Goal: Task Accomplishment & Management: Manage account settings

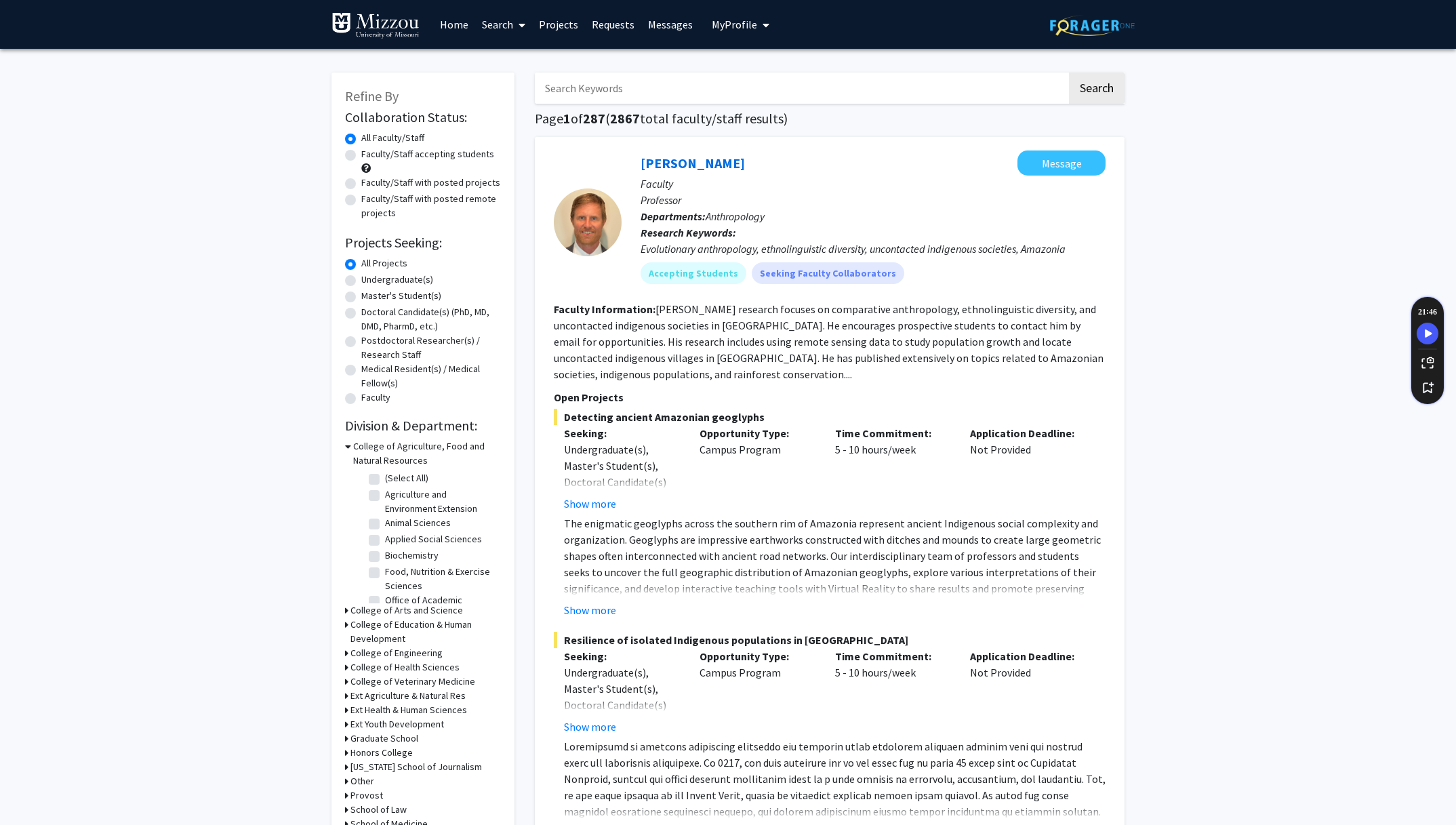
click at [730, 27] on span "My Profile" at bounding box center [734, 25] width 45 height 14
click at [763, 58] on span "[PERSON_NAME]" at bounding box center [796, 63] width 82 height 15
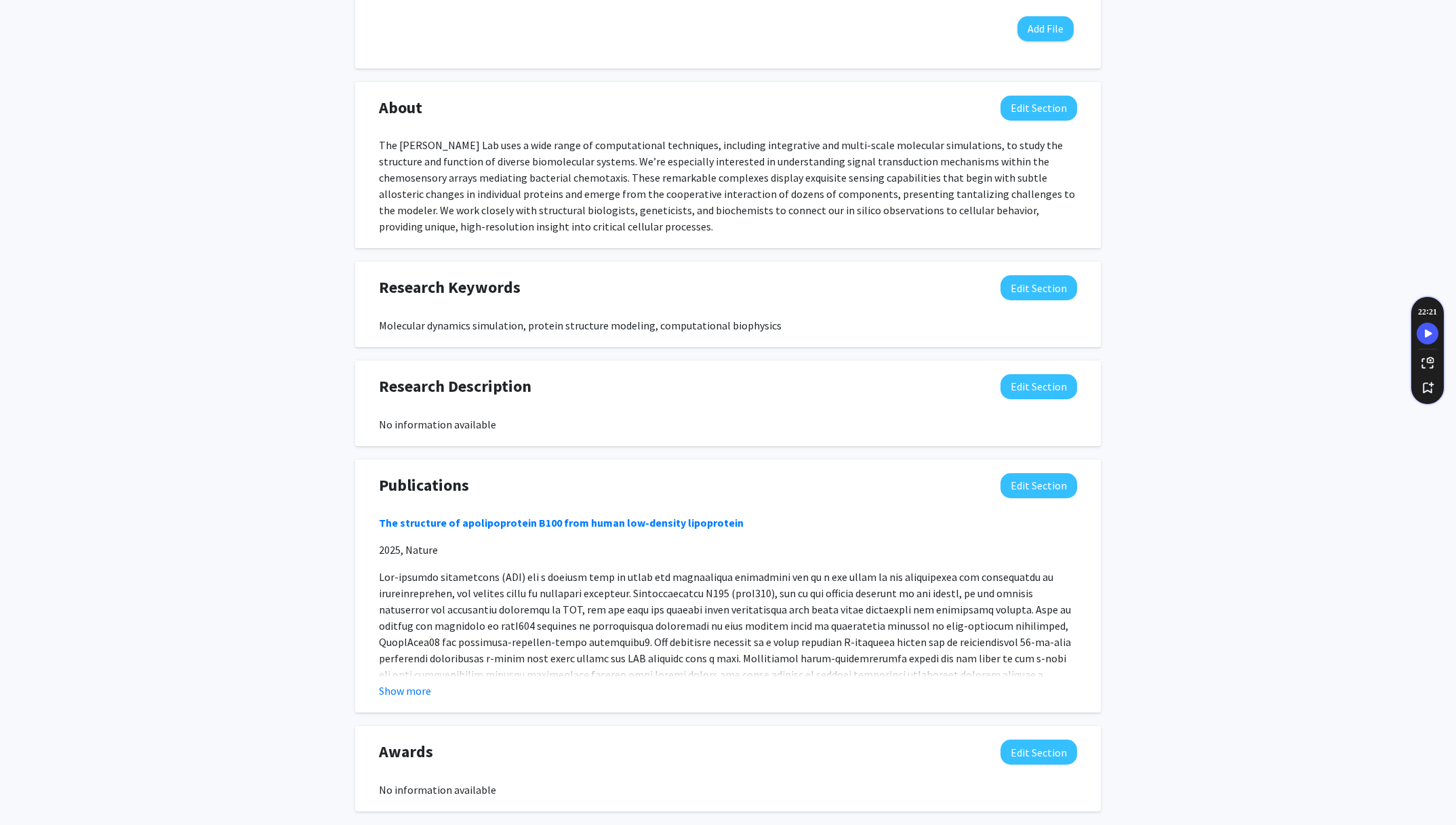
scroll to position [616, 0]
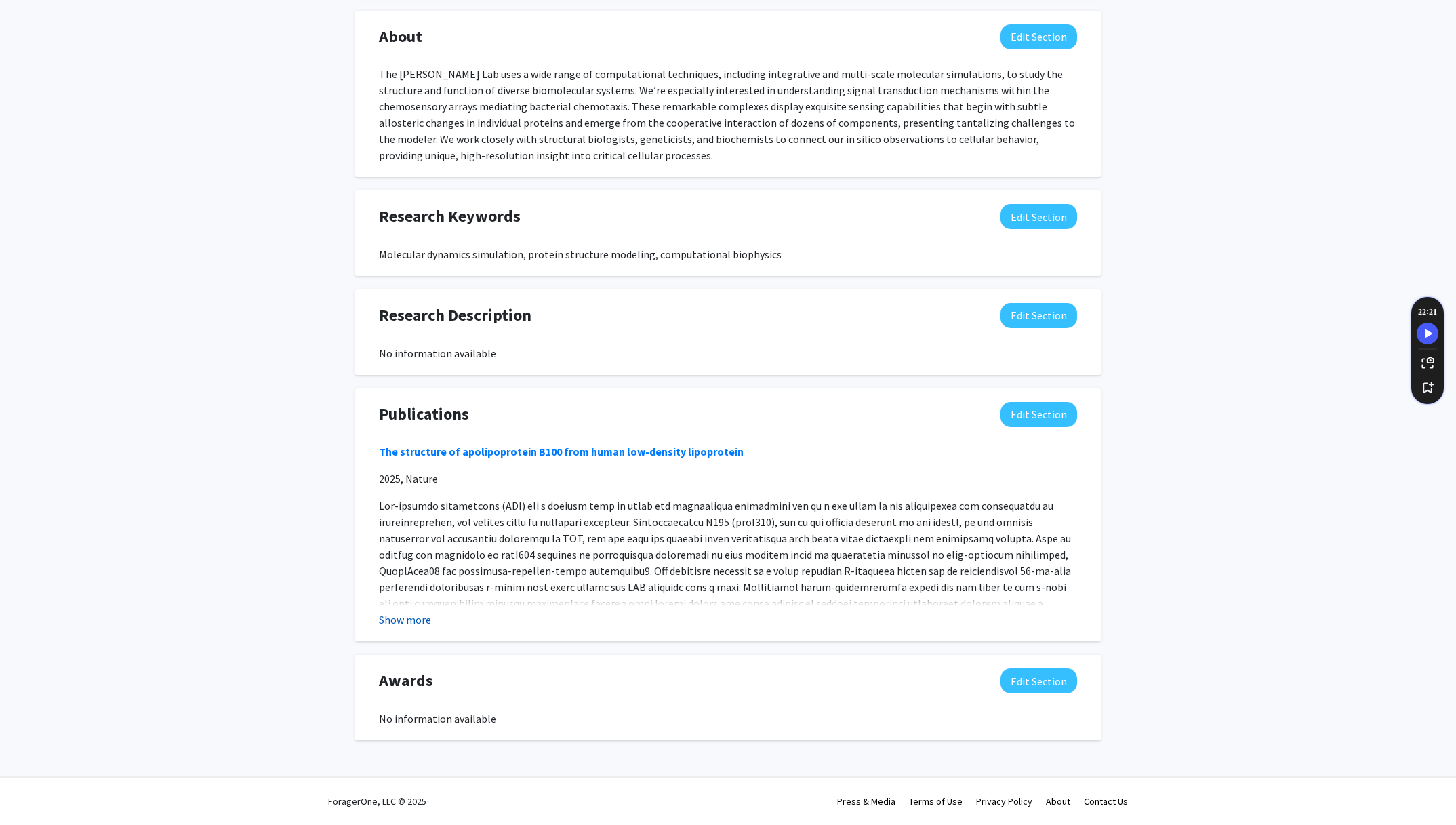
click at [410, 621] on button "Show more" at bounding box center [405, 619] width 52 height 16
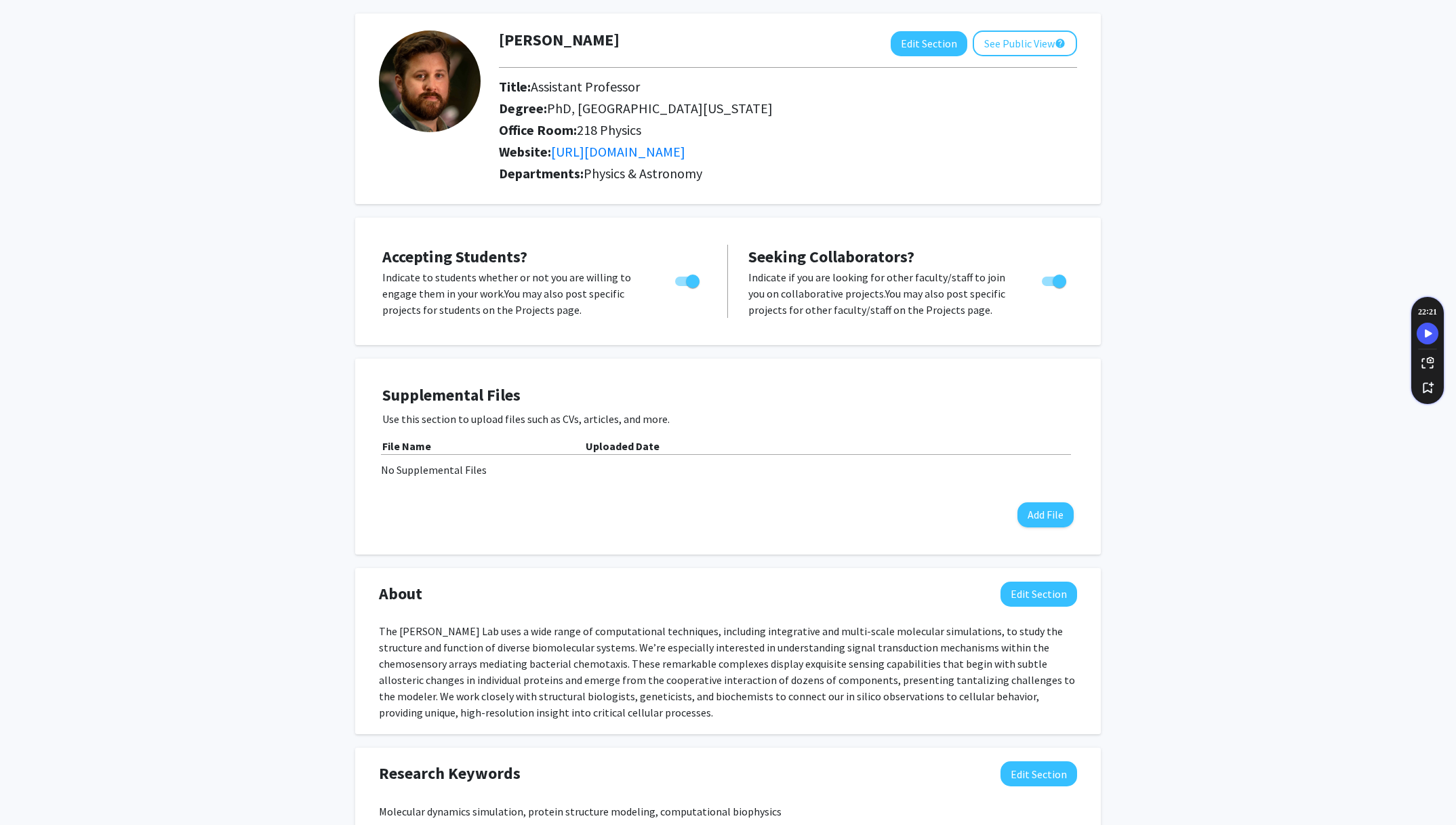
scroll to position [0, 0]
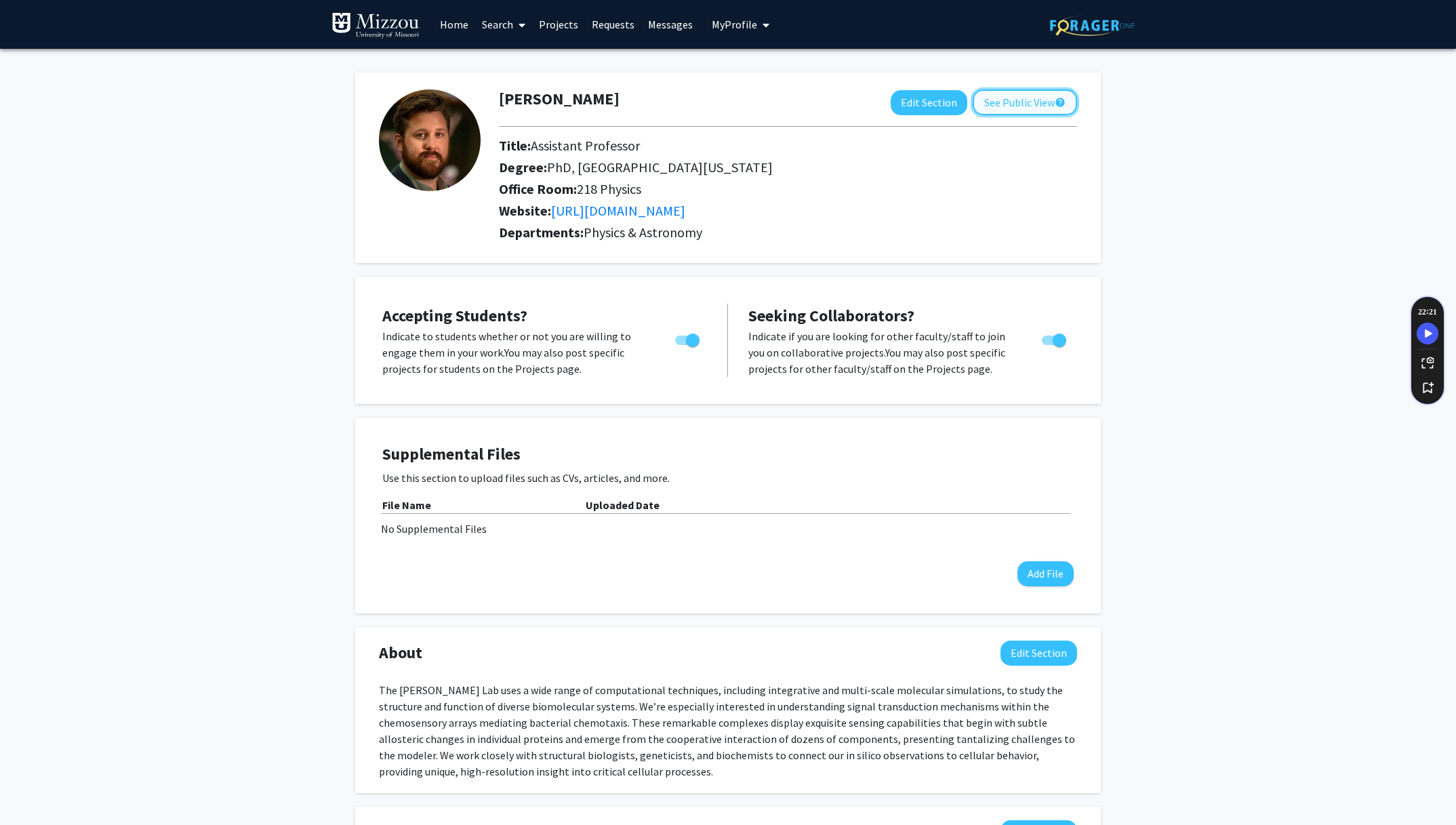
click at [1025, 109] on button "See Public View help" at bounding box center [1024, 102] width 105 height 26
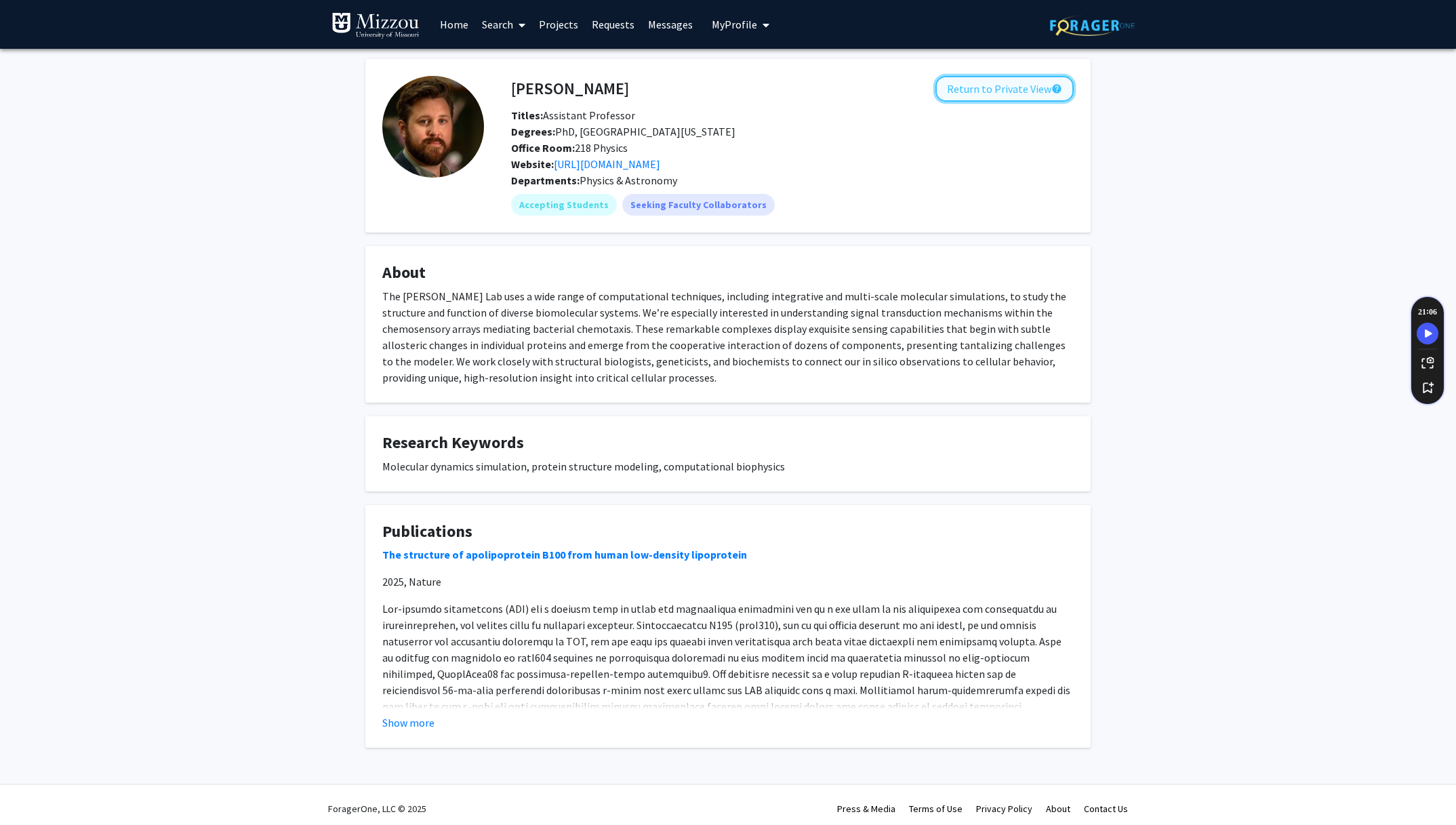
click at [1007, 95] on button "Return to Private View help" at bounding box center [1004, 88] width 138 height 26
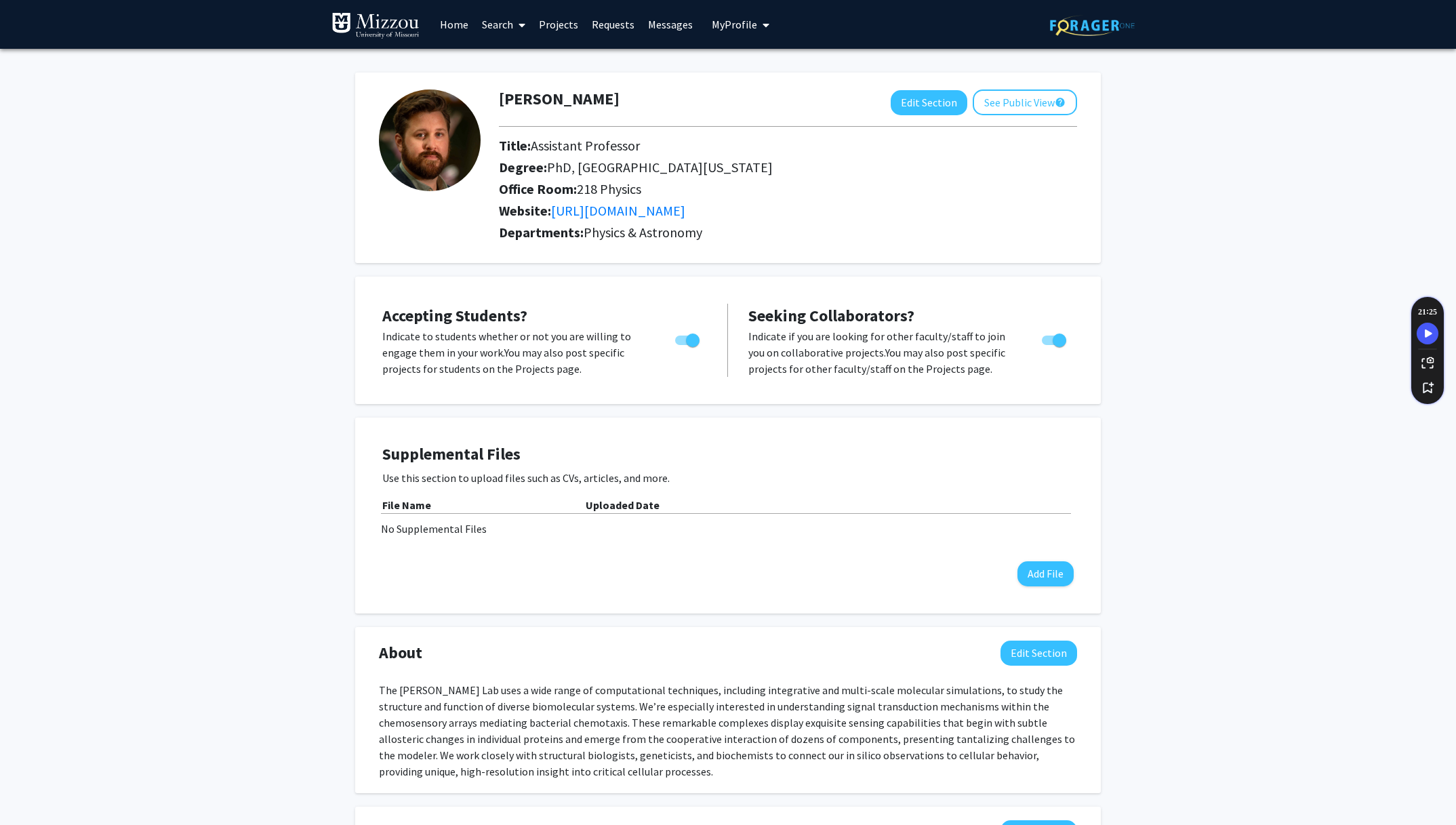
click at [427, 143] on img at bounding box center [430, 140] width 101 height 101
click at [735, 25] on span "My Profile" at bounding box center [734, 25] width 45 height 14
click at [737, 112] on link "Account Settings" at bounding box center [782, 105] width 122 height 16
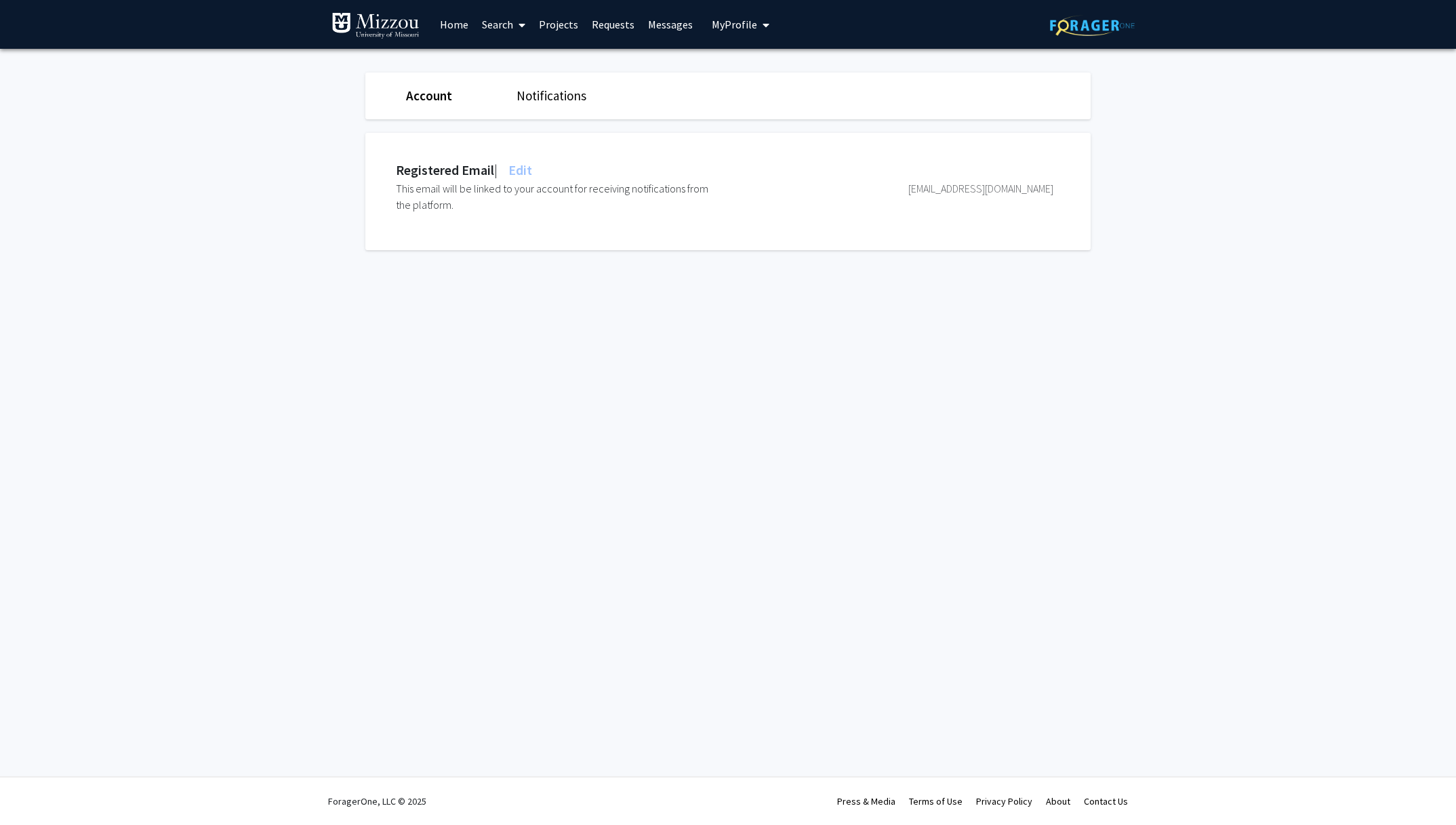
click at [531, 170] on span "Edit" at bounding box center [518, 170] width 27 height 17
click at [976, 251] on button "Cancel Edits" at bounding box center [978, 246] width 75 height 26
click at [576, 95] on link "Notifications" at bounding box center [551, 95] width 69 height 16
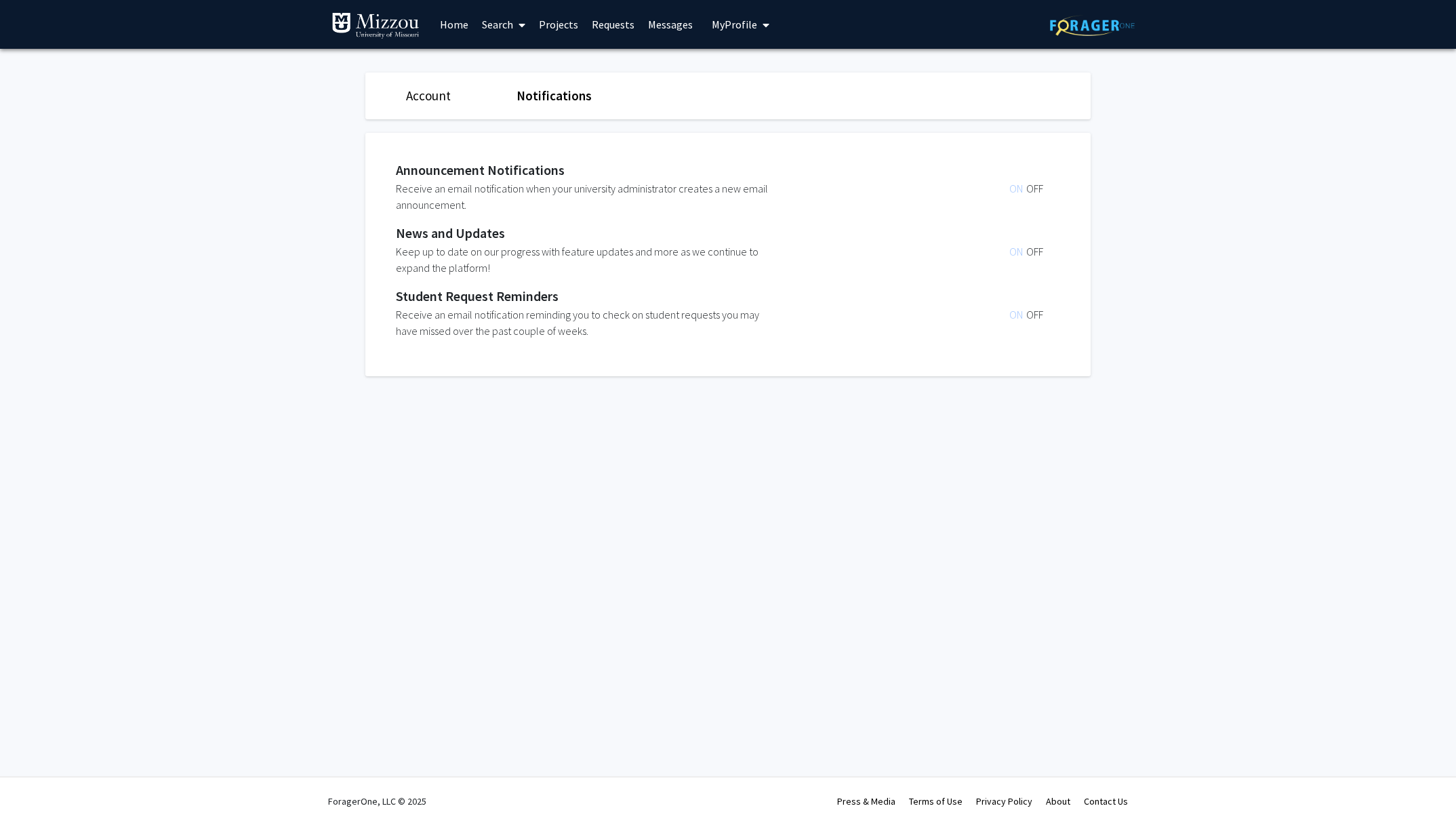
click at [420, 98] on link "Account" at bounding box center [428, 95] width 45 height 16
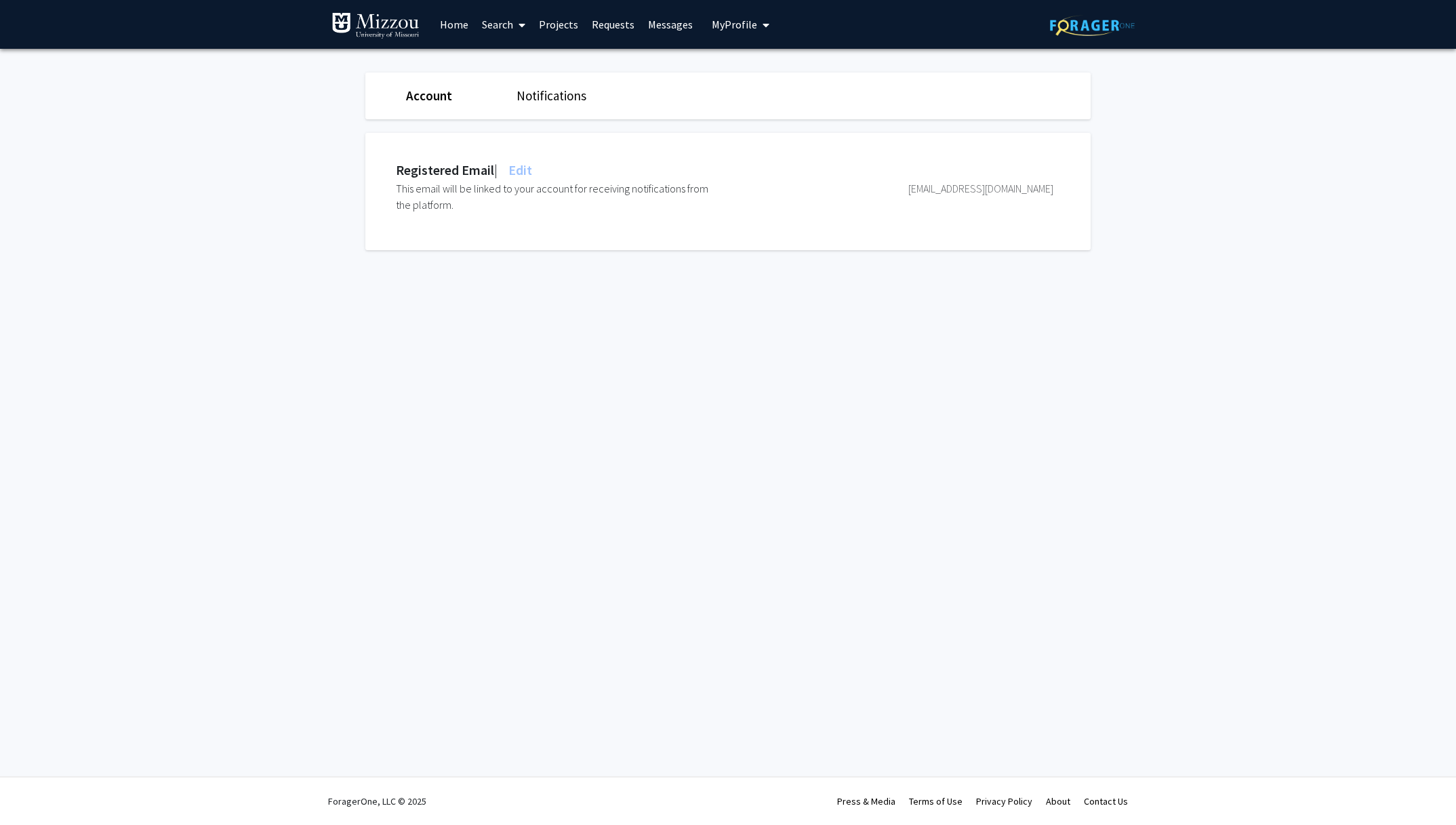
click at [450, 27] on link "Home" at bounding box center [454, 24] width 42 height 47
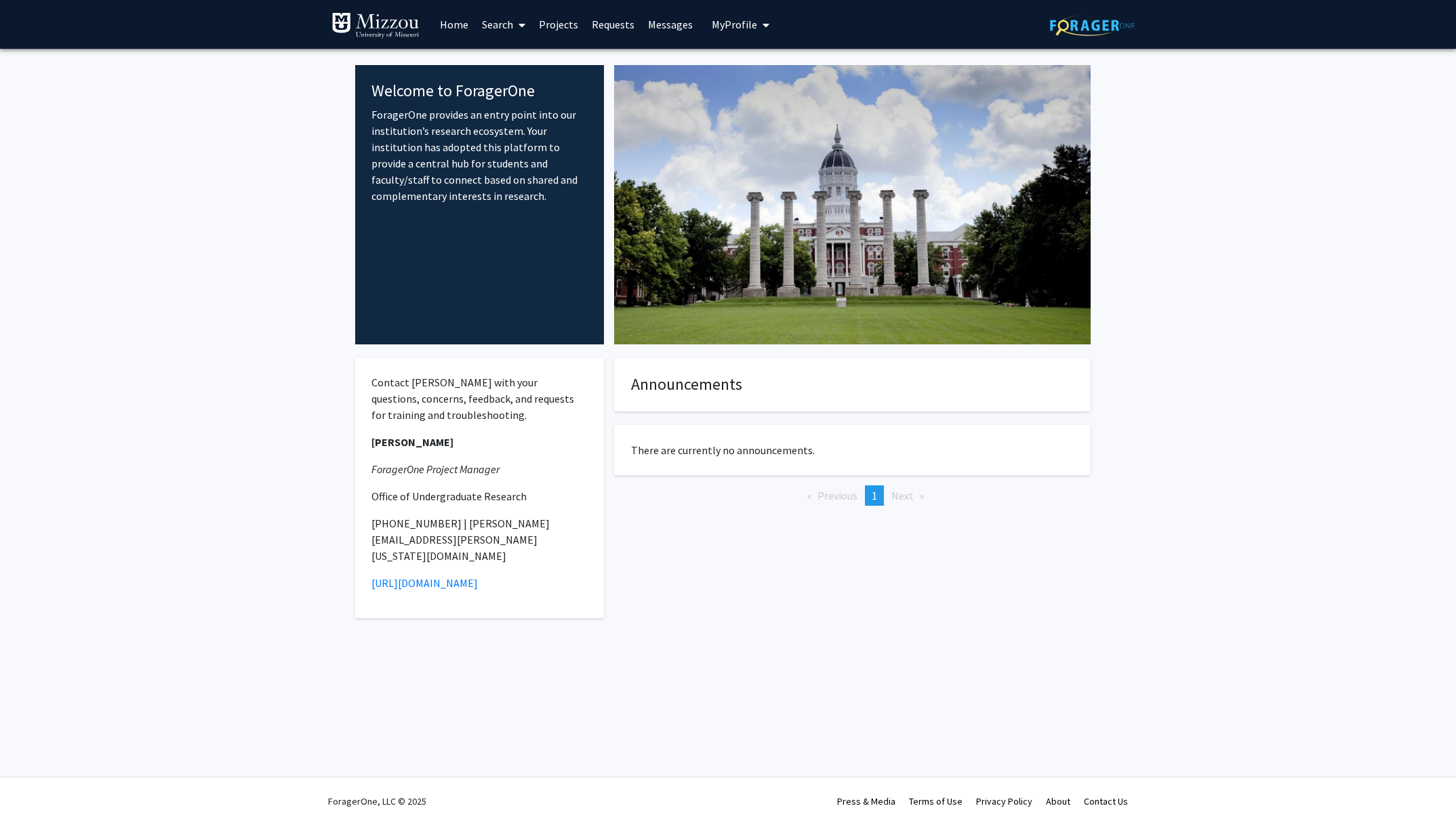
click at [404, 21] on img at bounding box center [375, 26] width 88 height 27
click at [565, 24] on link "Projects" at bounding box center [559, 24] width 53 height 47
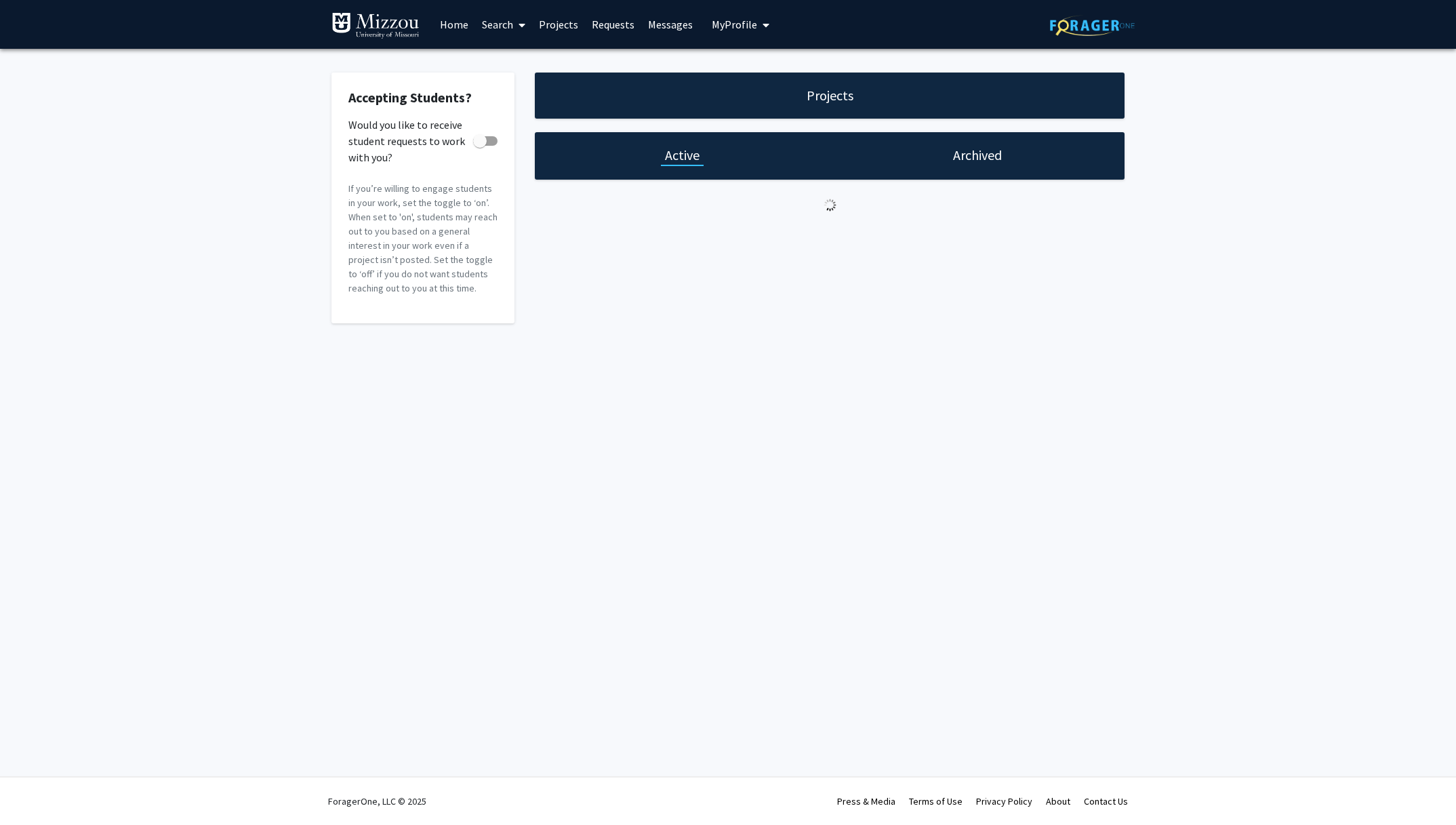
checkbox input "true"
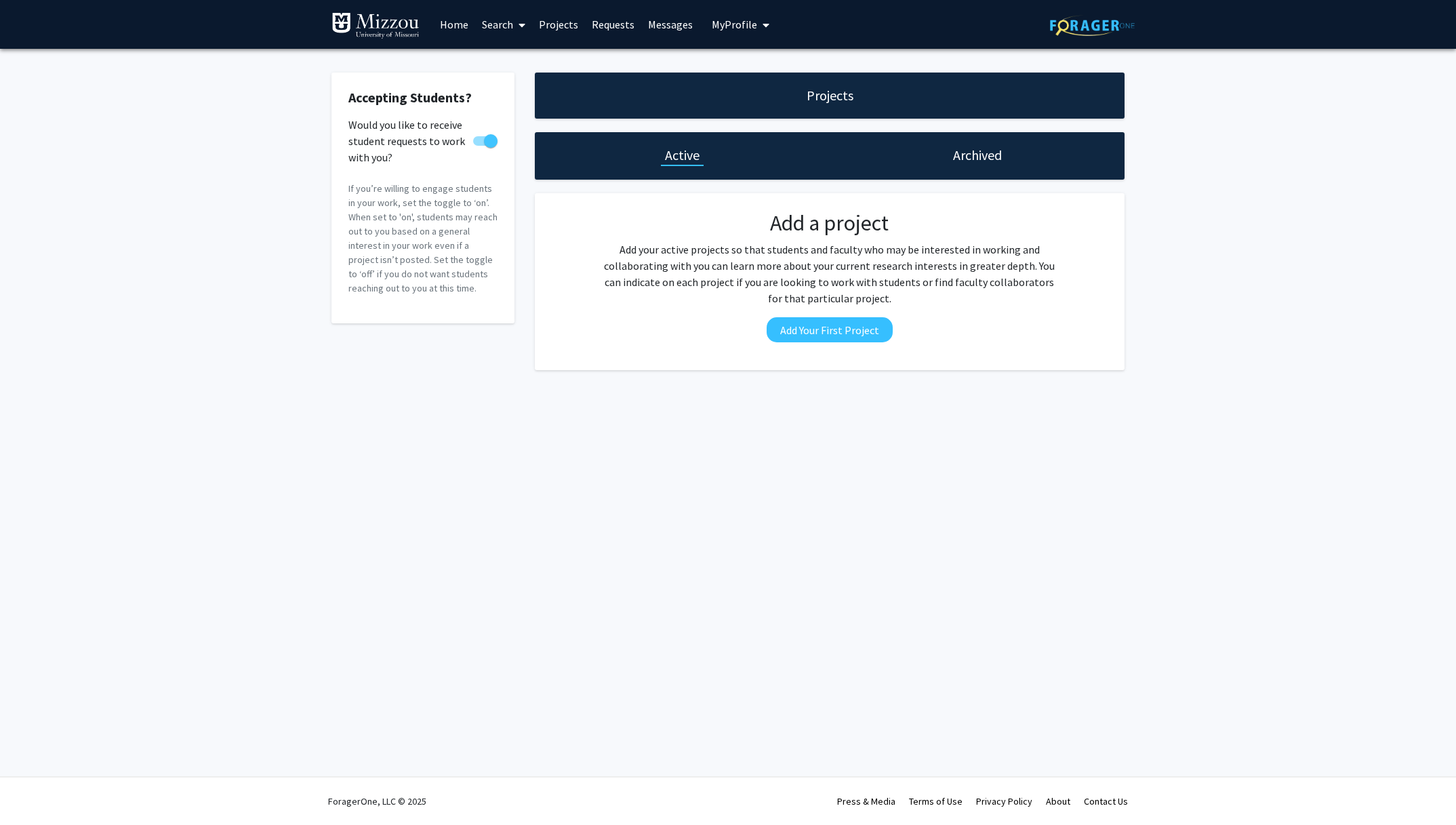
click at [602, 22] on link "Requests" at bounding box center [613, 24] width 57 height 47
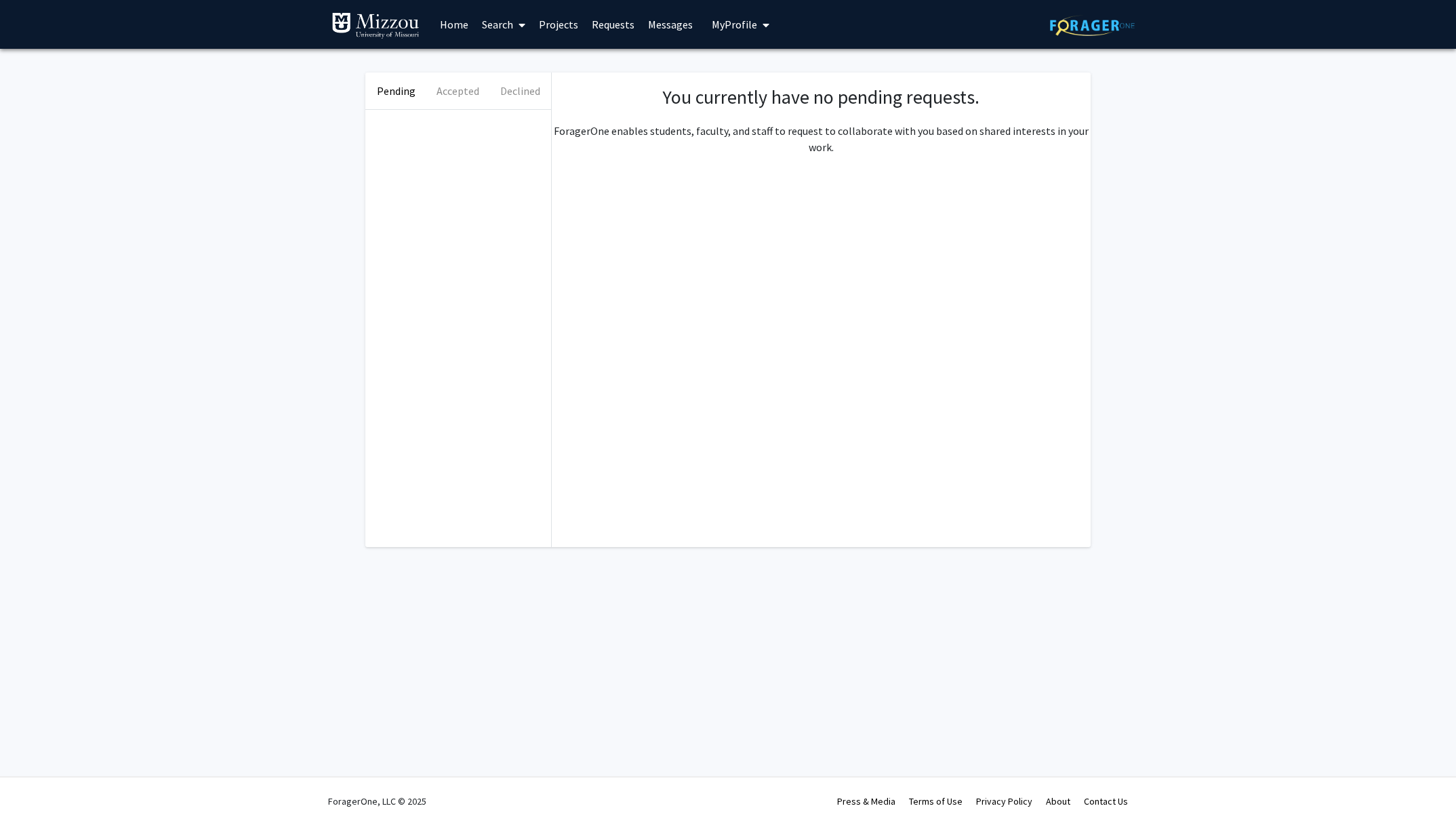
click at [657, 30] on link "Messages" at bounding box center [670, 24] width 58 height 47
